Goal: Navigation & Orientation: Find specific page/section

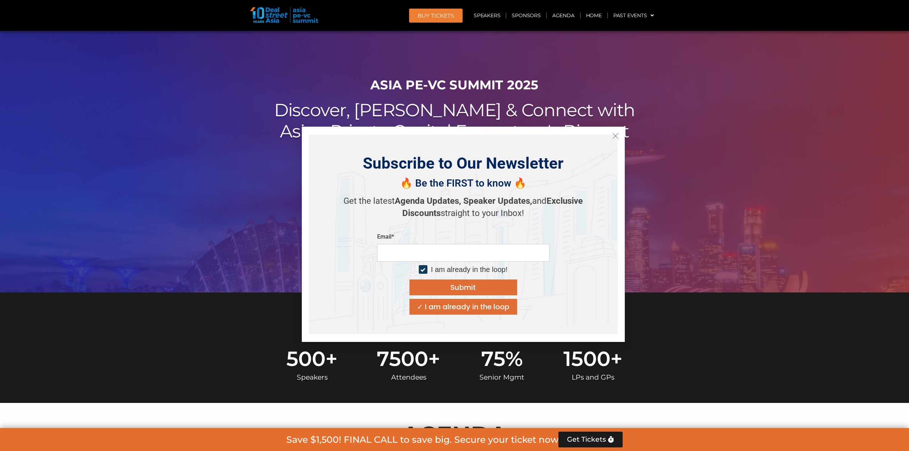
click at [616, 133] on icon "Close" at bounding box center [615, 136] width 6 height 6
